Goal: Use online tool/utility: Utilize a website feature to perform a specific function

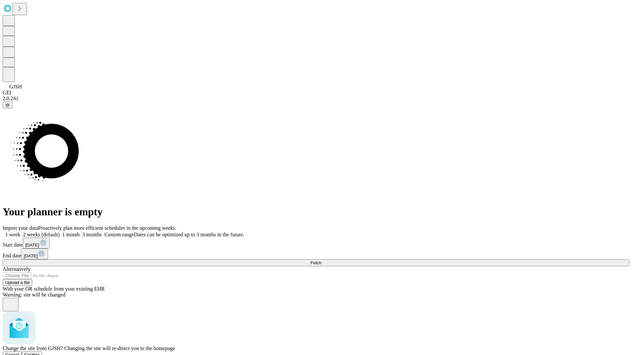
click at [40, 353] on span "Confirm" at bounding box center [31, 355] width 15 height 5
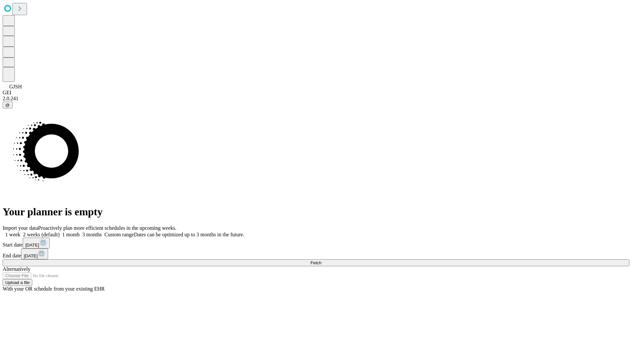
click at [60, 232] on label "2 weeks (default)" at bounding box center [39, 235] width 39 height 6
click at [321, 261] on span "Fetch" at bounding box center [315, 263] width 11 height 5
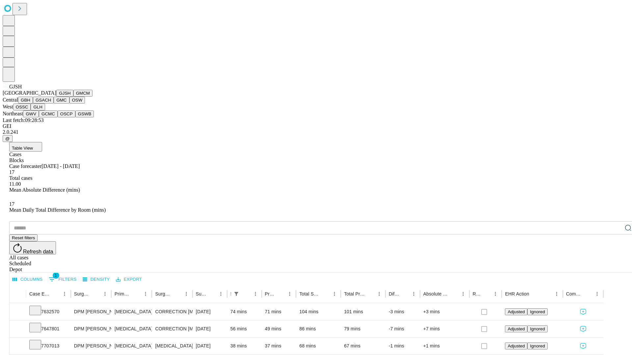
click at [73, 97] on button "GMCM" at bounding box center [82, 93] width 19 height 7
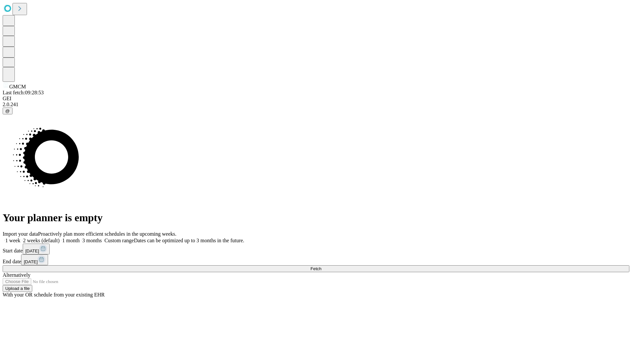
click at [60, 238] on label "2 weeks (default)" at bounding box center [39, 241] width 39 height 6
click at [321, 267] on span "Fetch" at bounding box center [315, 269] width 11 height 5
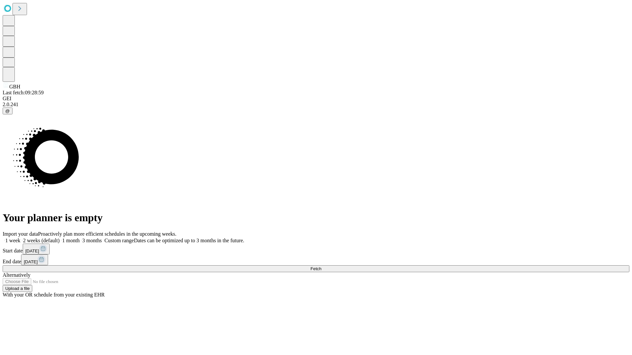
click at [321, 267] on span "Fetch" at bounding box center [315, 269] width 11 height 5
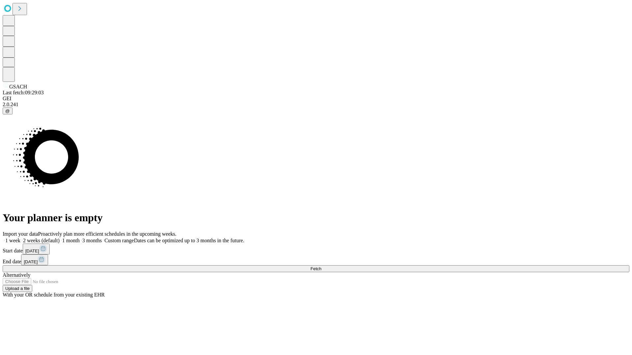
click at [60, 238] on label "2 weeks (default)" at bounding box center [39, 241] width 39 height 6
click at [321, 267] on span "Fetch" at bounding box center [315, 269] width 11 height 5
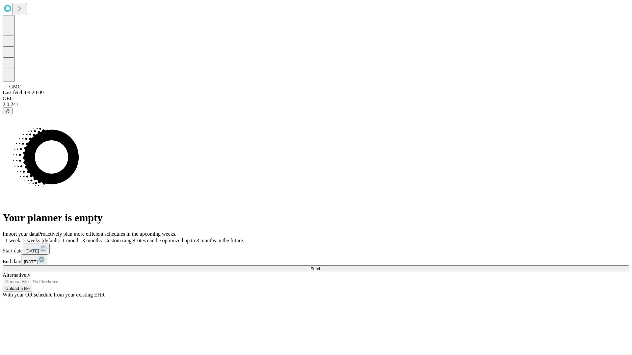
click at [60, 238] on label "2 weeks (default)" at bounding box center [39, 241] width 39 height 6
click at [321, 267] on span "Fetch" at bounding box center [315, 269] width 11 height 5
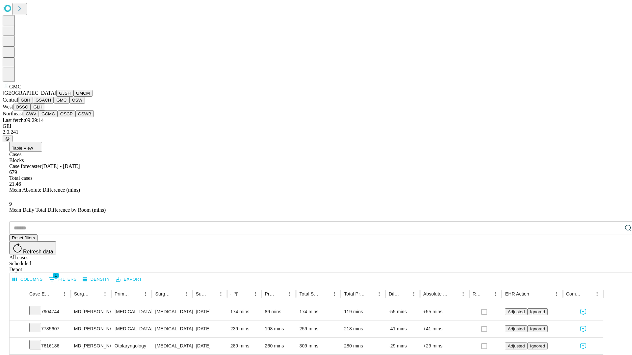
click at [69, 104] on button "OSW" at bounding box center [77, 100] width 16 height 7
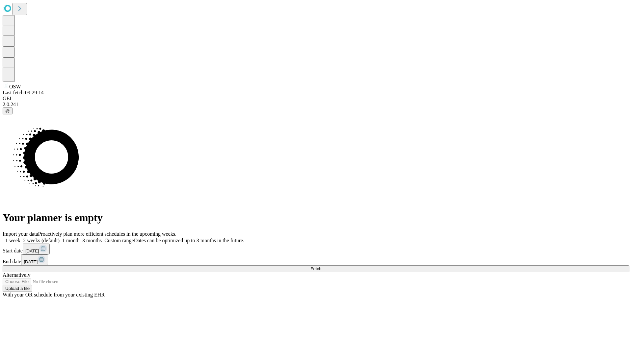
click at [60, 238] on label "2 weeks (default)" at bounding box center [39, 241] width 39 height 6
click at [321, 267] on span "Fetch" at bounding box center [315, 269] width 11 height 5
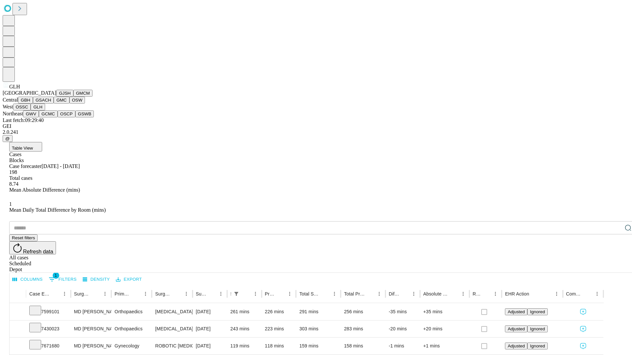
click at [39, 117] on button "GWV" at bounding box center [31, 114] width 16 height 7
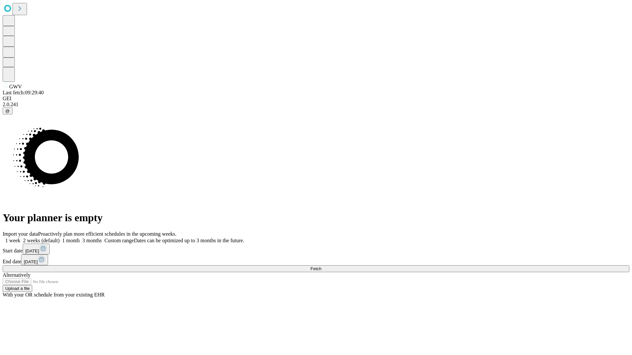
click at [60, 238] on label "2 weeks (default)" at bounding box center [39, 241] width 39 height 6
click at [321, 267] on span "Fetch" at bounding box center [315, 269] width 11 height 5
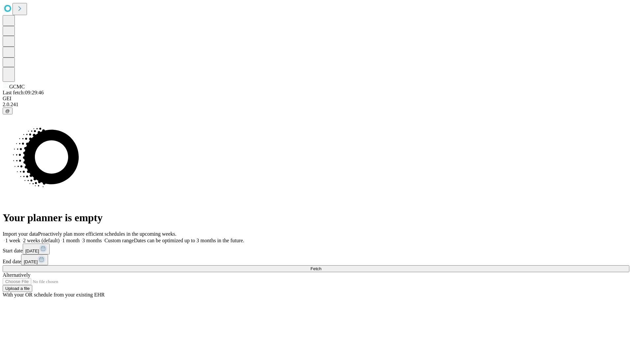
click at [60, 238] on label "2 weeks (default)" at bounding box center [39, 241] width 39 height 6
click at [321, 267] on span "Fetch" at bounding box center [315, 269] width 11 height 5
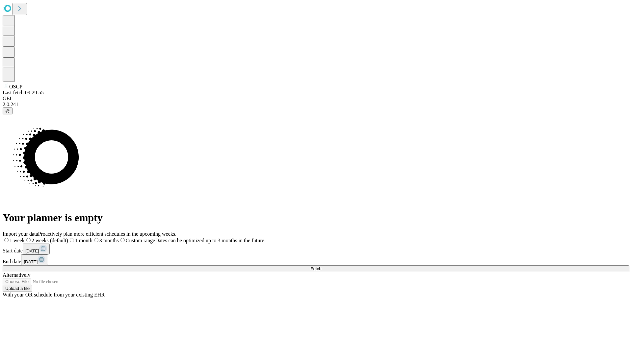
click at [68, 238] on label "2 weeks (default)" at bounding box center [46, 241] width 43 height 6
click at [321, 267] on span "Fetch" at bounding box center [315, 269] width 11 height 5
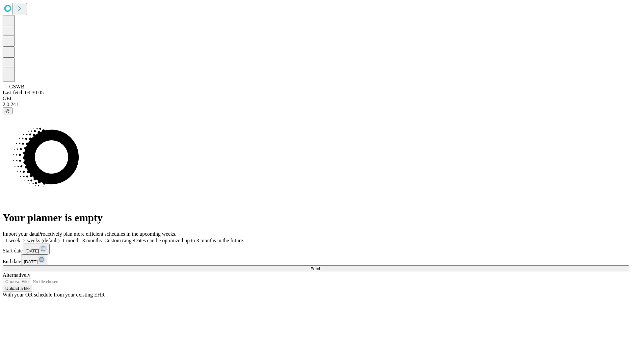
click at [60, 238] on label "2 weeks (default)" at bounding box center [39, 241] width 39 height 6
click at [321, 267] on span "Fetch" at bounding box center [315, 269] width 11 height 5
